Goal: Navigation & Orientation: Find specific page/section

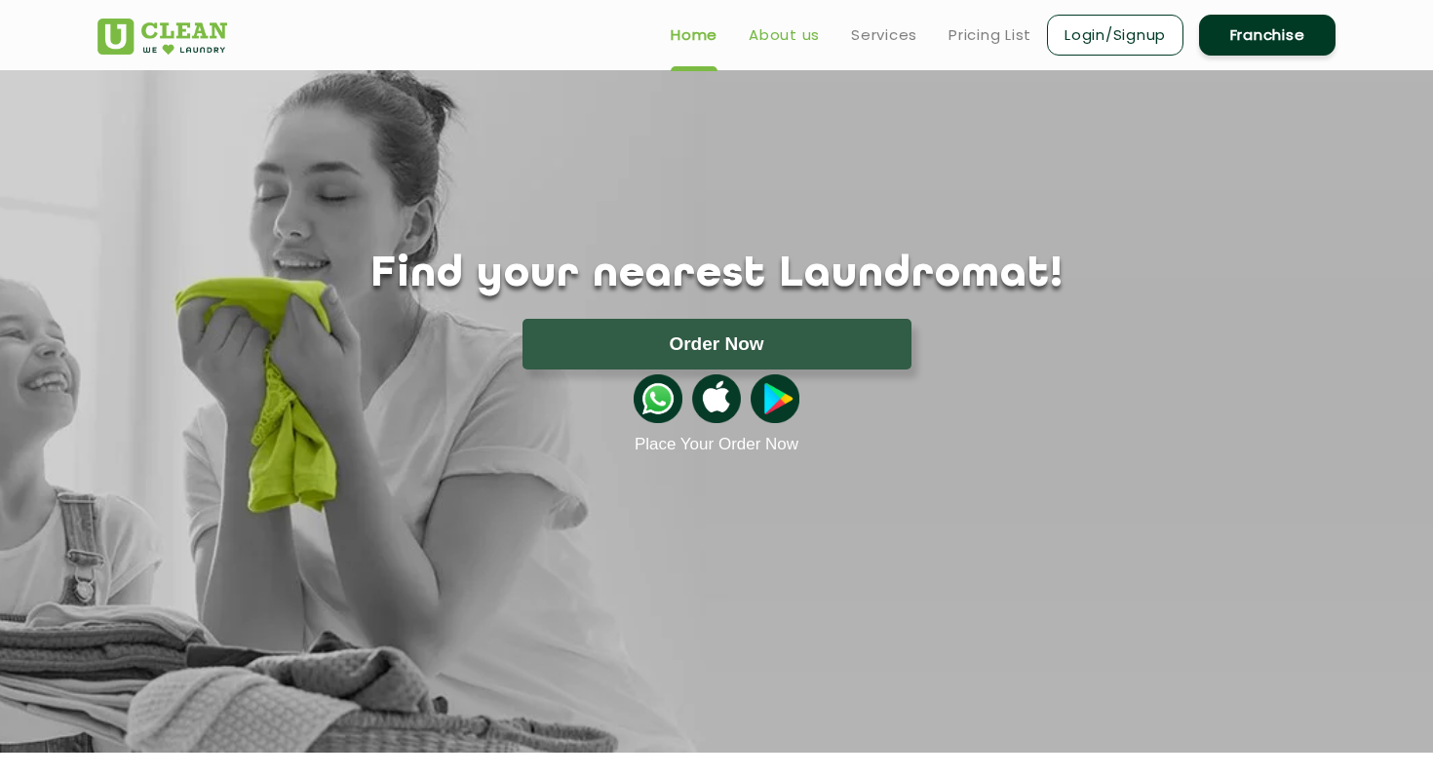
click at [788, 44] on link "About us" at bounding box center [784, 34] width 71 height 23
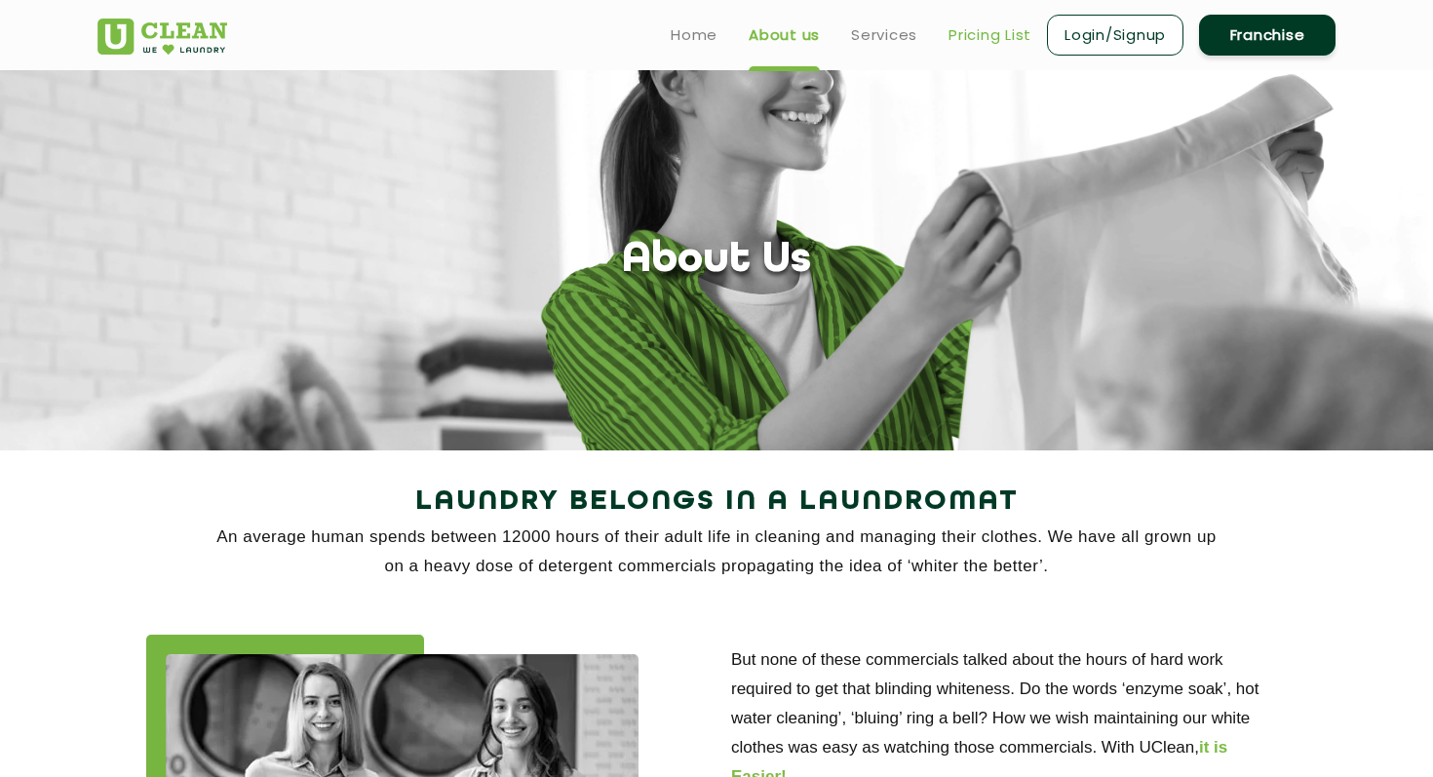
click at [977, 31] on link "Pricing List" at bounding box center [990, 34] width 83 height 23
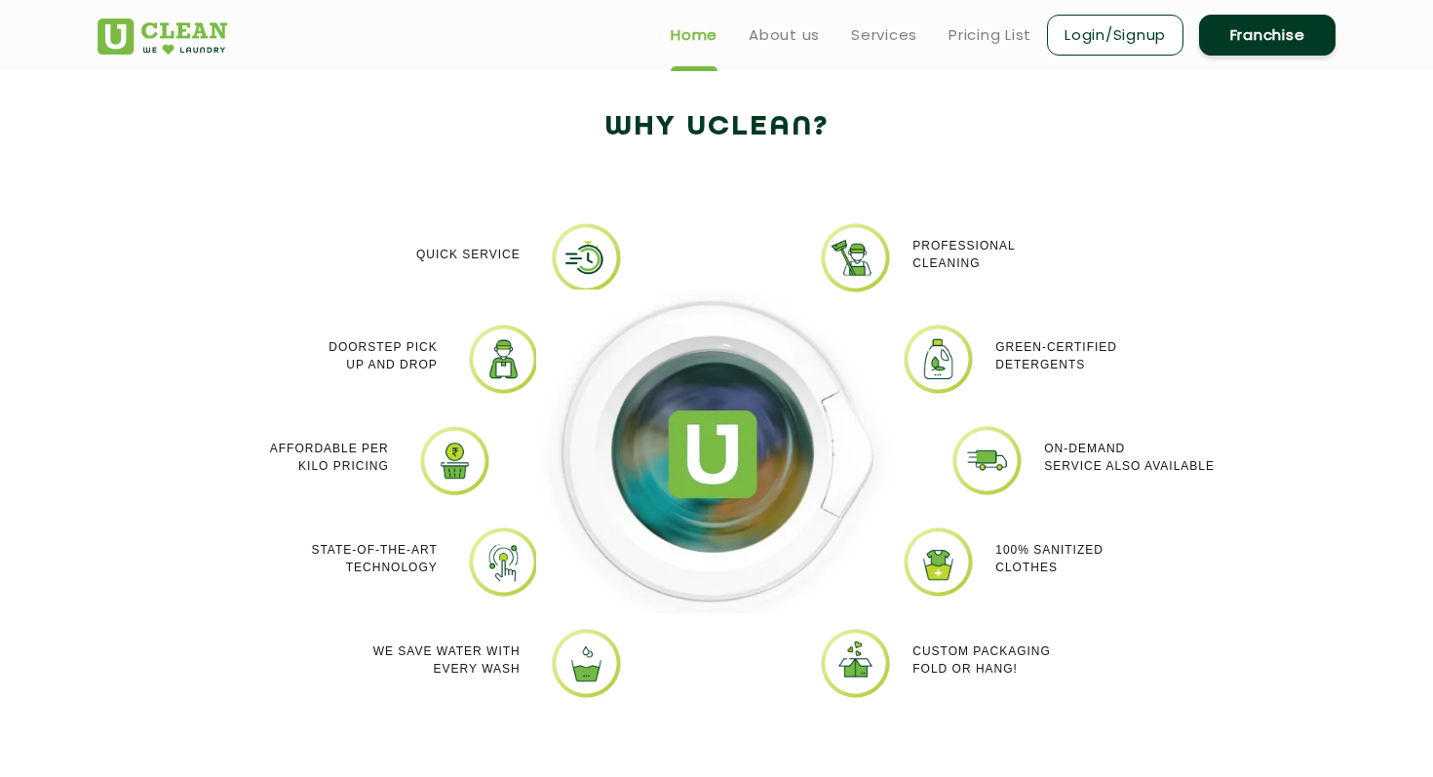
scroll to position [1603, 0]
